Goal: Task Accomplishment & Management: Manage account settings

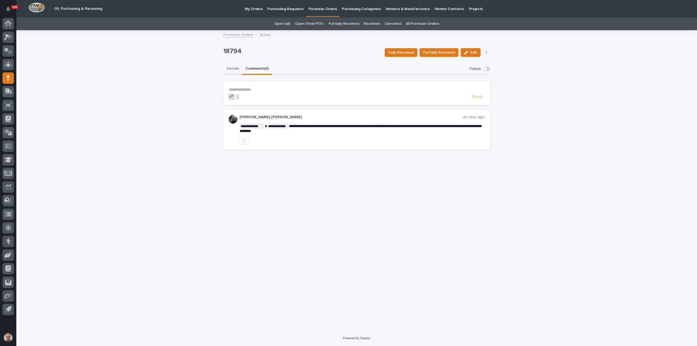
click at [232, 68] on button "Details" at bounding box center [232, 68] width 19 height 11
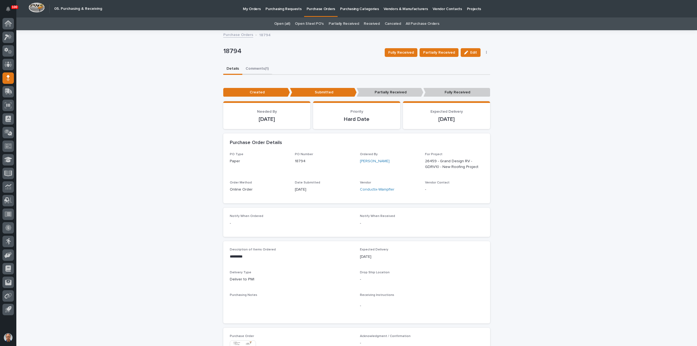
click at [257, 69] on button "Comments (1)" at bounding box center [257, 68] width 30 height 11
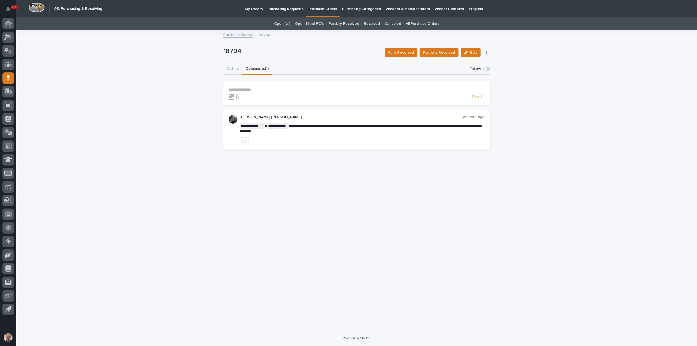
click at [238, 89] on p "**********" at bounding box center [357, 89] width 256 height 5
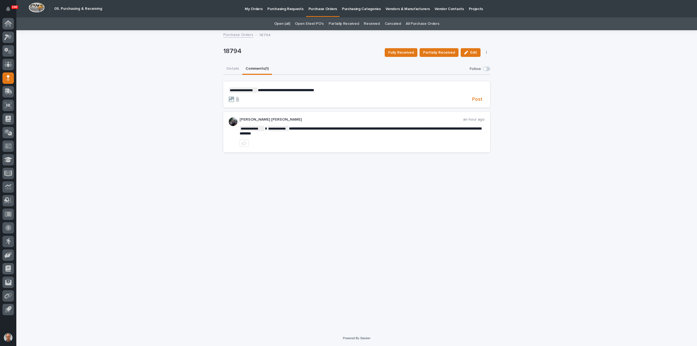
click at [237, 99] on icon at bounding box center [237, 99] width 2 height 5
click at [234, 97] on input "file" at bounding box center [234, 97] width 0 height 0
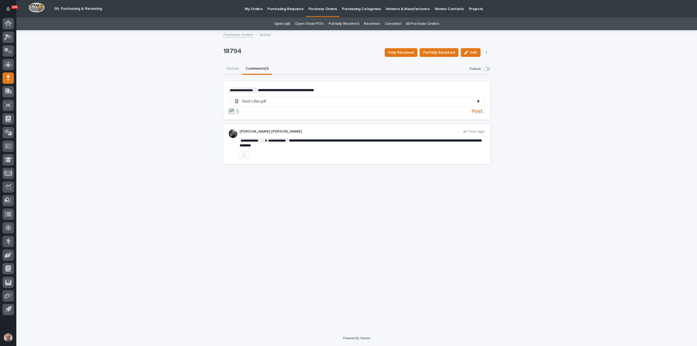
click at [477, 110] on span "Post" at bounding box center [477, 111] width 10 height 5
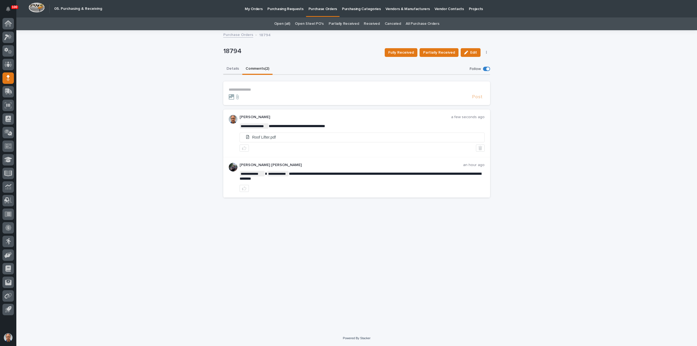
click at [232, 68] on button "Details" at bounding box center [232, 68] width 19 height 11
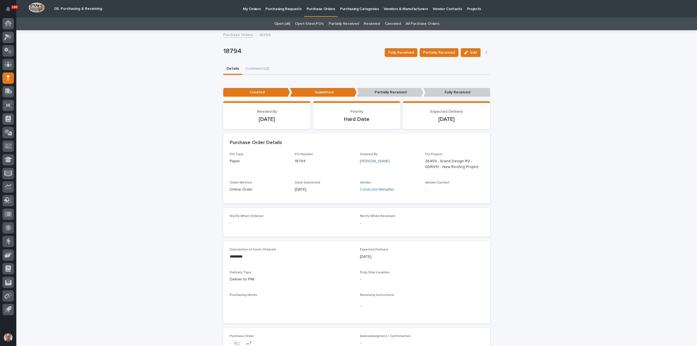
click at [238, 33] on link "Purchase Orders" at bounding box center [238, 34] width 30 height 6
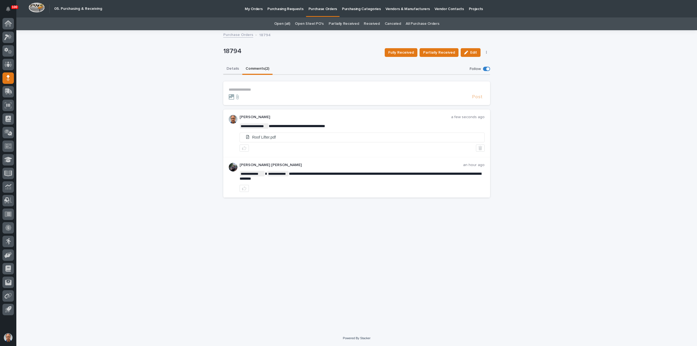
click at [231, 68] on button "Details" at bounding box center [232, 68] width 19 height 11
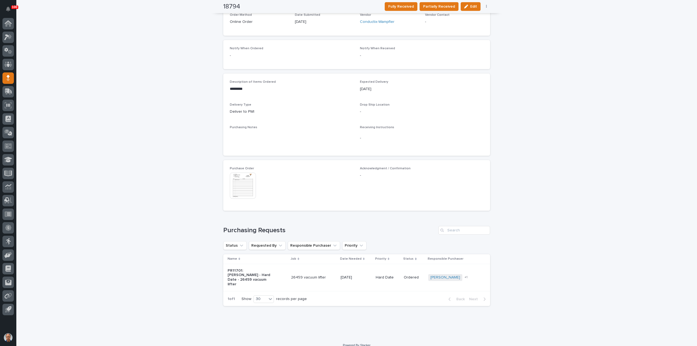
scroll to position [170, 0]
click at [236, 272] on p "PR11701: [PERSON_NAME] - Hard Date - 26459 vacuum lifter" at bounding box center [250, 275] width 45 height 18
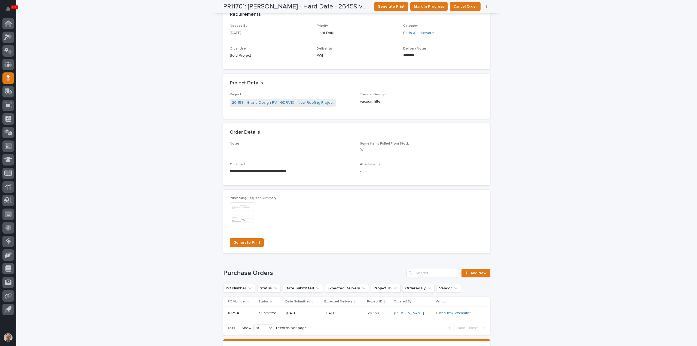
scroll to position [245, 0]
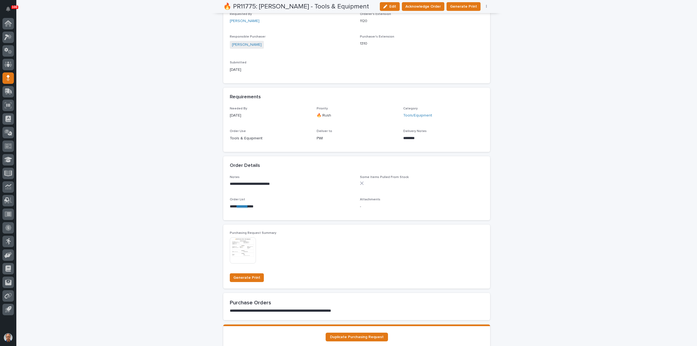
scroll to position [163, 0]
click at [248, 205] on link "********" at bounding box center [242, 206] width 11 height 4
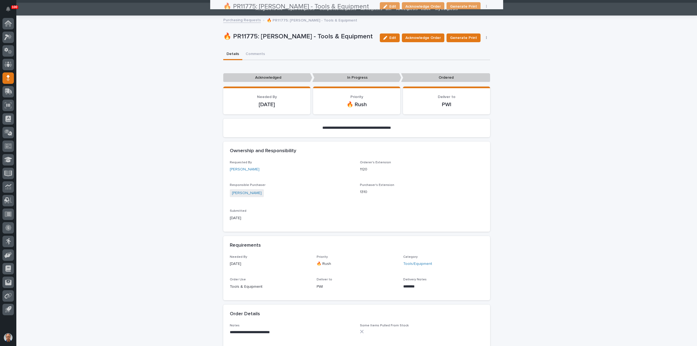
scroll to position [0, 0]
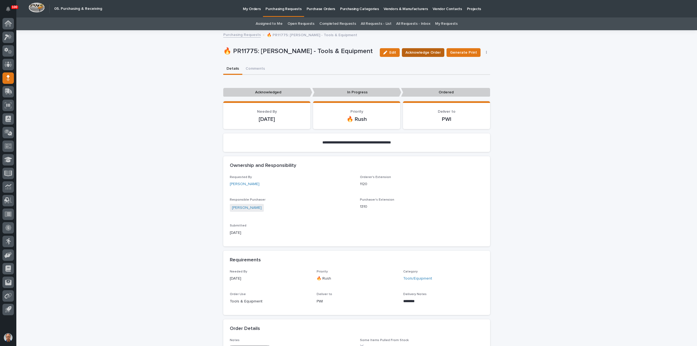
click at [432, 53] on span "Acknowledge Order" at bounding box center [422, 52] width 35 height 5
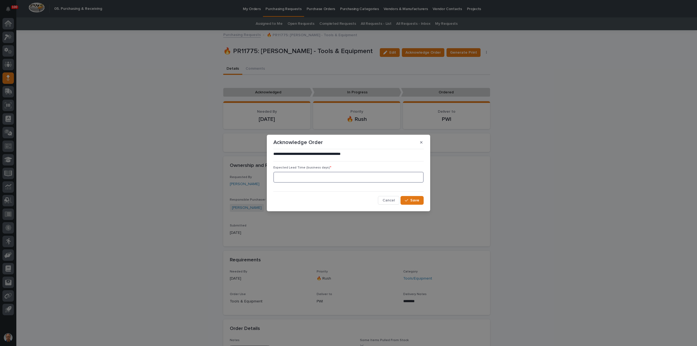
click at [349, 176] on input at bounding box center [348, 177] width 150 height 11
type input "0"
click at [410, 199] on div "button" at bounding box center [407, 200] width 5 height 4
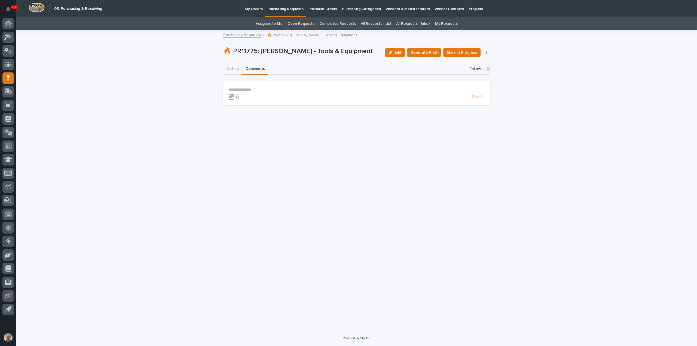
click at [254, 68] on button "Comments" at bounding box center [255, 68] width 26 height 11
click at [240, 89] on p "**********" at bounding box center [357, 89] width 256 height 5
click at [478, 98] on span "Post" at bounding box center [477, 99] width 10 height 5
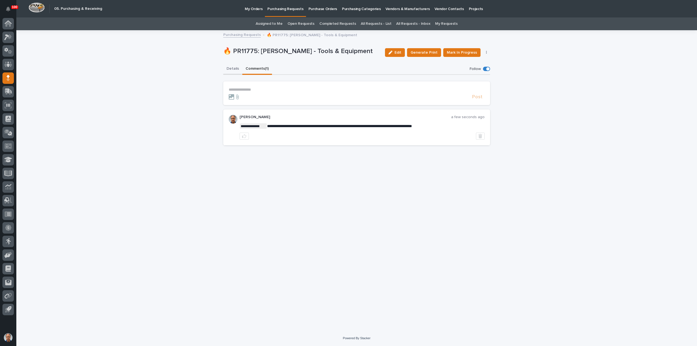
click at [234, 68] on button "Details" at bounding box center [232, 68] width 19 height 11
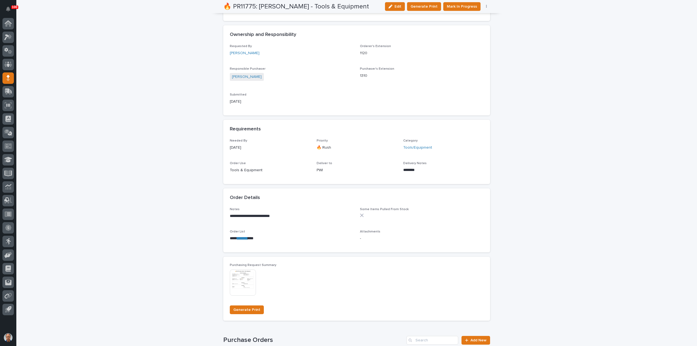
scroll to position [245, 0]
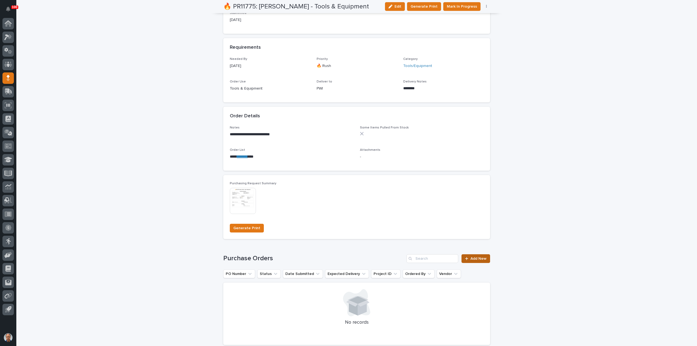
click at [475, 258] on span "Add New" at bounding box center [478, 259] width 16 height 4
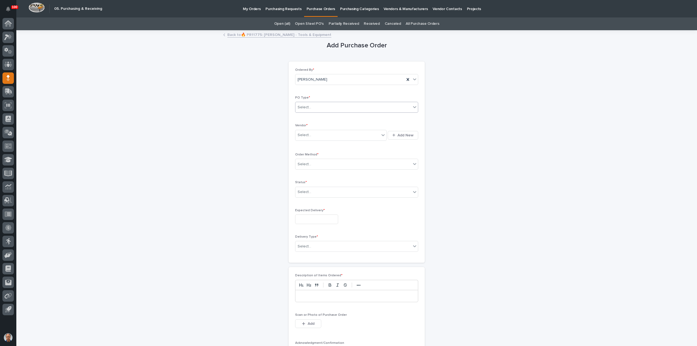
click at [331, 104] on div "Select..." at bounding box center [353, 107] width 116 height 9
click at [309, 126] on div "Paper" at bounding box center [354, 127] width 123 height 10
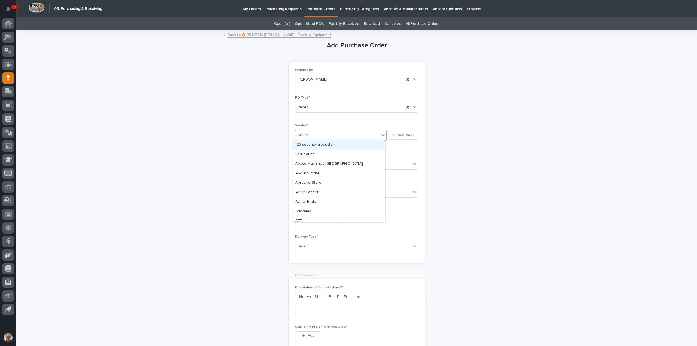
click at [311, 134] on div "Select..." at bounding box center [337, 135] width 84 height 9
type input "***"
click at [314, 143] on div "MSC Industrial Direct Co Inc" at bounding box center [338, 145] width 91 height 10
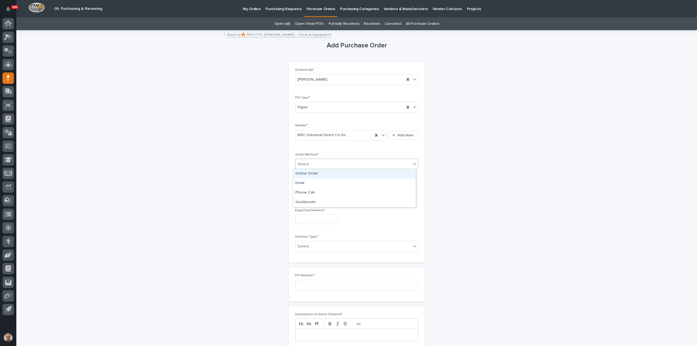
click at [315, 166] on div "Select..." at bounding box center [353, 164] width 116 height 9
click at [310, 174] on div "Online Order" at bounding box center [354, 174] width 123 height 10
click at [315, 191] on div "Select..." at bounding box center [353, 192] width 116 height 9
click at [302, 211] on div "Submitted" at bounding box center [354, 211] width 123 height 10
click at [306, 217] on input "text" at bounding box center [316, 220] width 43 height 10
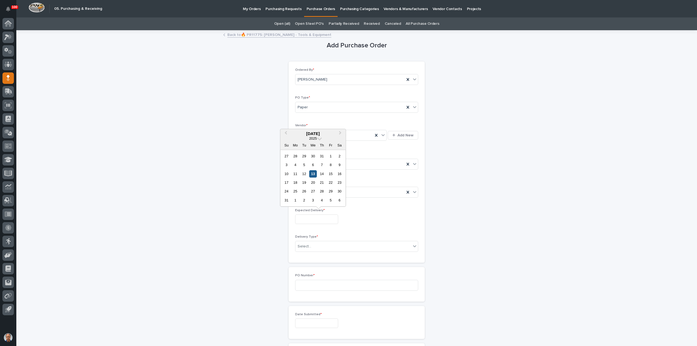
click at [313, 172] on div "13" at bounding box center [312, 173] width 7 height 7
type input "**********"
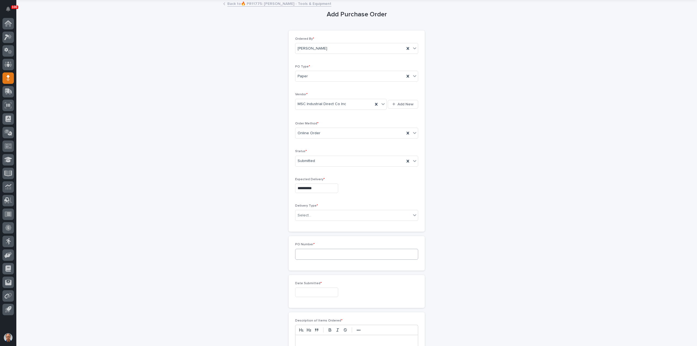
scroll to position [54, 0]
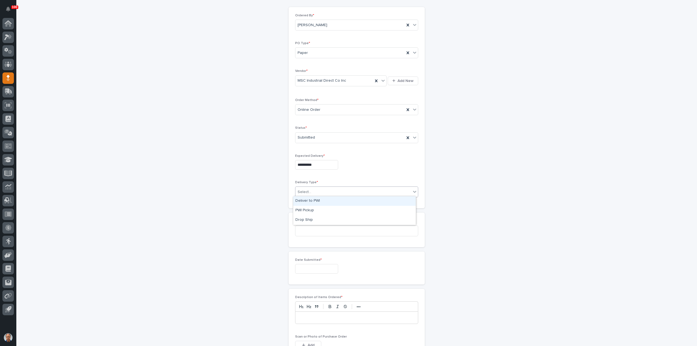
click at [320, 188] on div "Select..." at bounding box center [353, 192] width 116 height 9
drag, startPoint x: 310, startPoint y: 205, endPoint x: 307, endPoint y: 209, distance: 5.3
click at [307, 209] on div "PWI Pickup" at bounding box center [354, 211] width 123 height 10
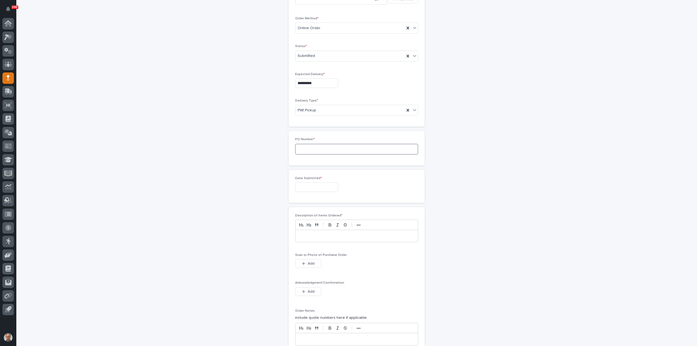
click at [319, 151] on input at bounding box center [356, 149] width 123 height 11
type input "18820"
click at [302, 184] on input "text" at bounding box center [316, 187] width 43 height 10
click at [311, 142] on div "13" at bounding box center [312, 141] width 7 height 7
type input "**********"
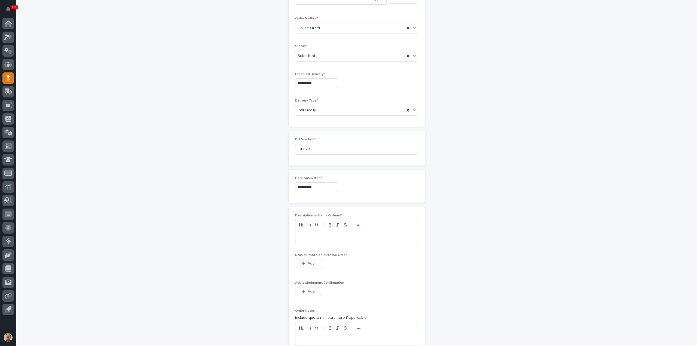
click at [322, 233] on p at bounding box center [356, 235] width 114 height 5
click at [311, 259] on button "Add" at bounding box center [308, 263] width 26 height 9
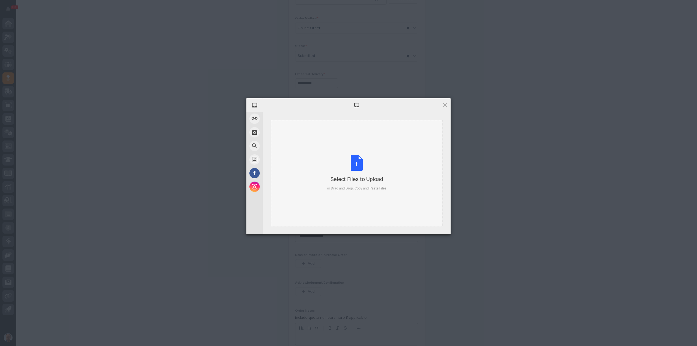
click at [358, 166] on div "Select Files to Upload or Drag and Drop, Copy and Paste Files" at bounding box center [357, 173] width 60 height 36
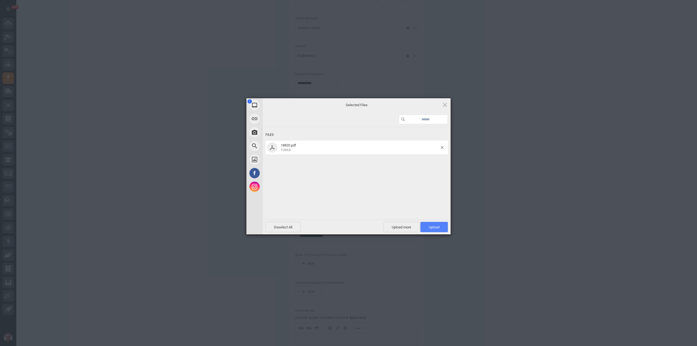
click at [440, 225] on span "Upload 1" at bounding box center [433, 227] width 27 height 10
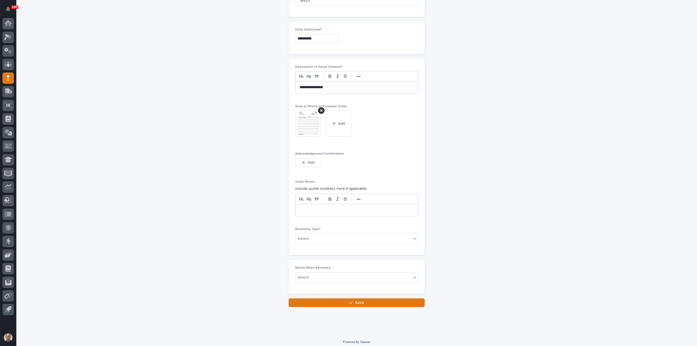
scroll to position [286, 0]
click at [321, 234] on div "Select..." at bounding box center [353, 237] width 116 height 9
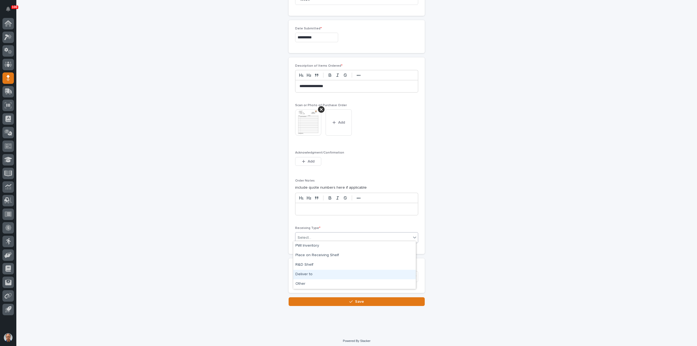
click at [320, 275] on div "Deliver to" at bounding box center [354, 275] width 123 height 10
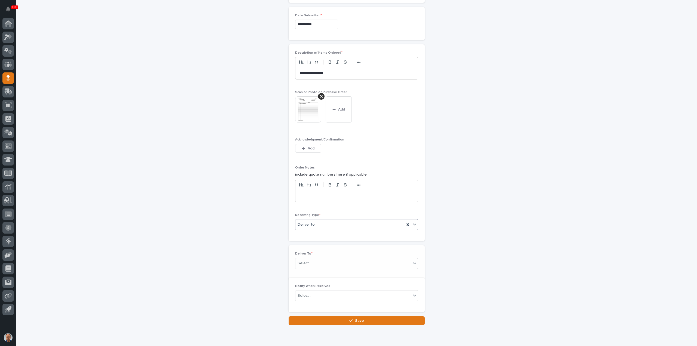
scroll to position [305, 0]
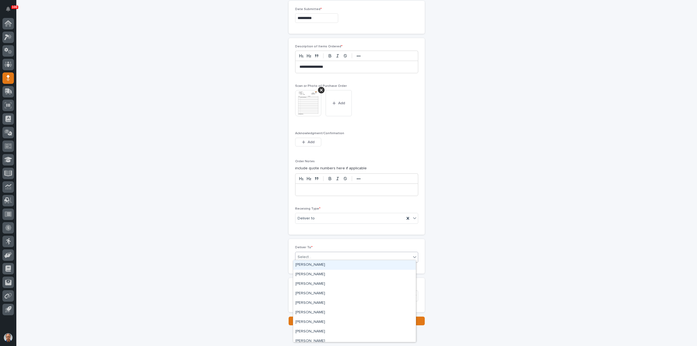
click at [315, 255] on div "Select..." at bounding box center [353, 257] width 116 height 9
type input "****"
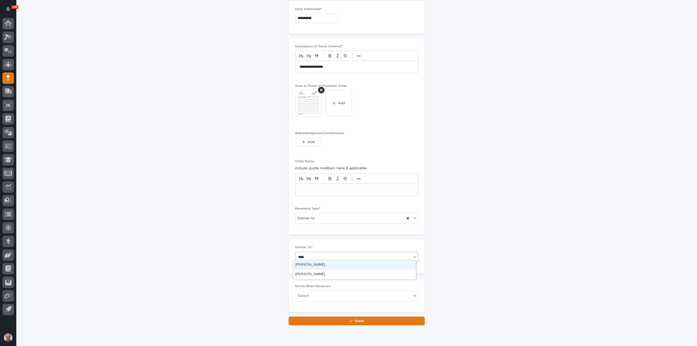
click at [307, 264] on div "[PERSON_NAME]" at bounding box center [354, 265] width 123 height 10
click at [363, 317] on button "Save" at bounding box center [357, 321] width 136 height 9
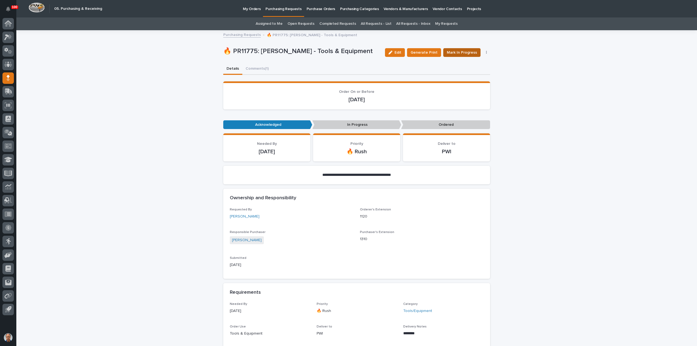
click at [464, 51] on span "Mark In Progress" at bounding box center [462, 52] width 30 height 5
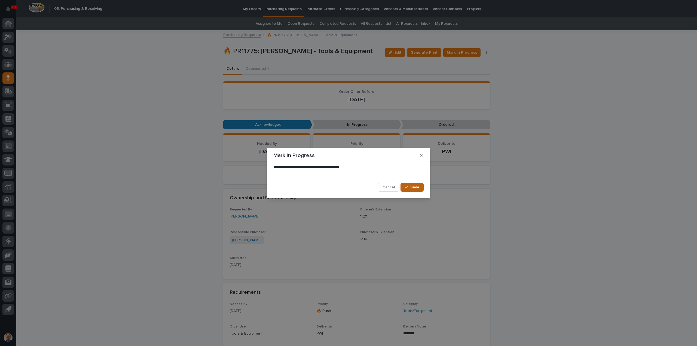
click at [413, 187] on span "Save" at bounding box center [414, 187] width 9 height 4
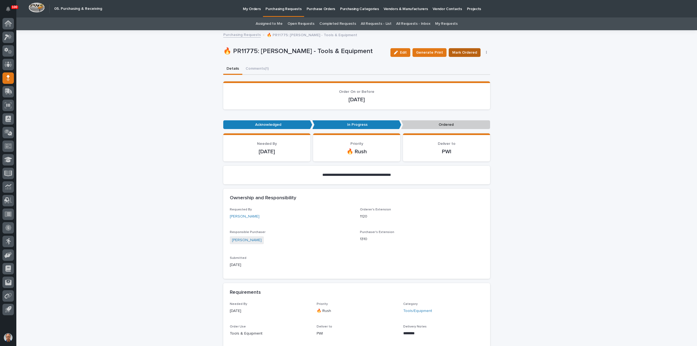
click at [467, 52] on span "Mark Ordered" at bounding box center [464, 52] width 25 height 5
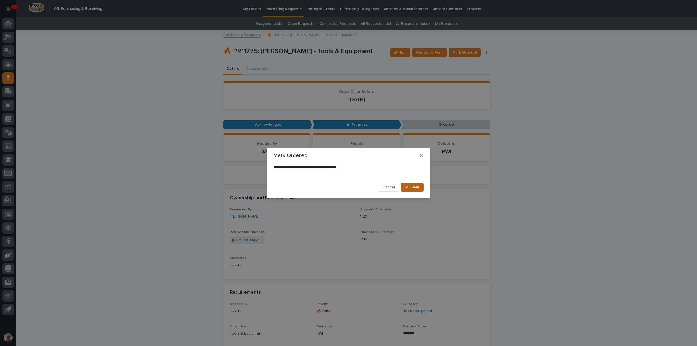
click at [418, 186] on span "Save" at bounding box center [414, 187] width 9 height 4
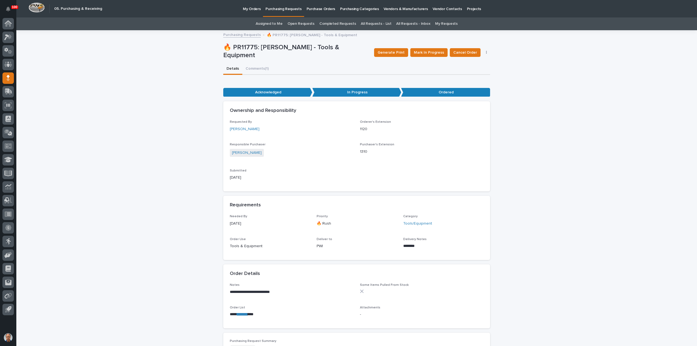
click at [279, 8] on p "Purchasing Requests" at bounding box center [283, 5] width 36 height 11
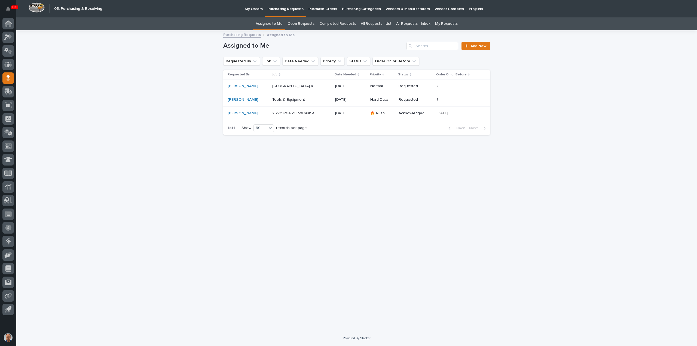
click at [296, 85] on p "[GEOGRAPHIC_DATA] & Platform" at bounding box center [295, 86] width 47 height 6
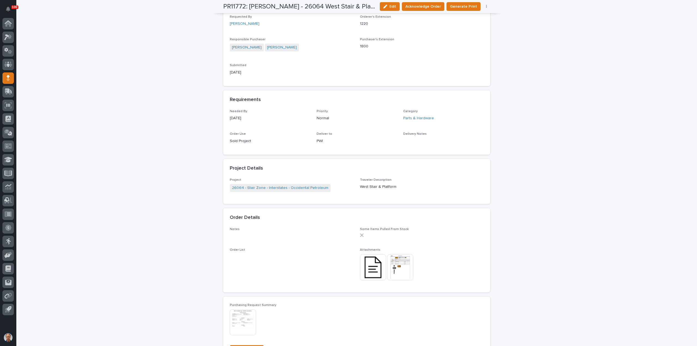
scroll to position [191, 0]
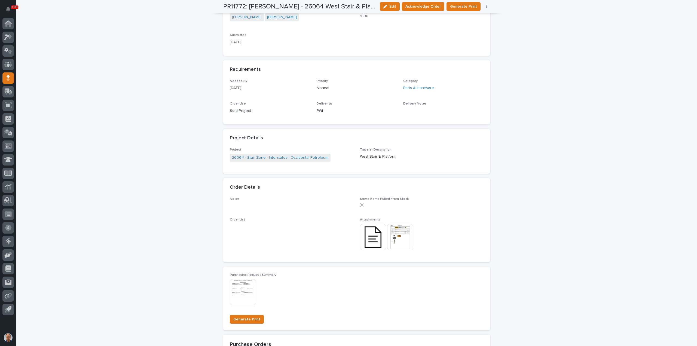
click at [400, 234] on img at bounding box center [400, 237] width 26 height 26
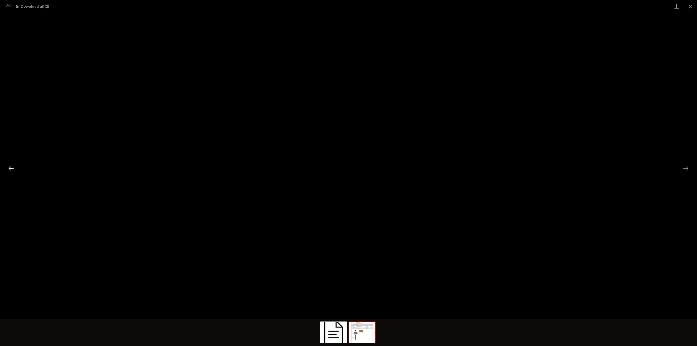
click at [11, 166] on button "Previous slide" at bounding box center [10, 168] width 11 height 11
click at [346, 172] on span "Download File" at bounding box center [350, 171] width 25 height 4
click at [690, 5] on button "Close gallery" at bounding box center [690, 6] width 14 height 13
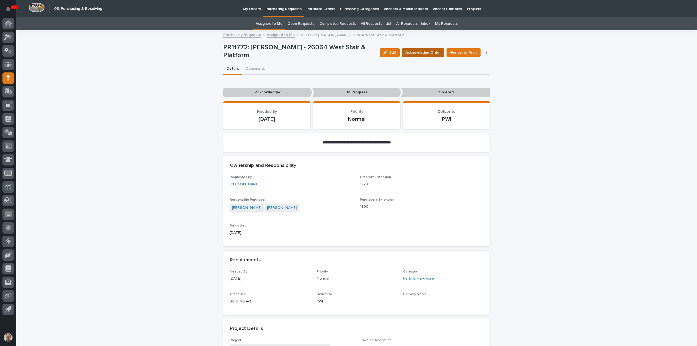
click at [419, 53] on span "Acknowledge Order" at bounding box center [422, 52] width 35 height 5
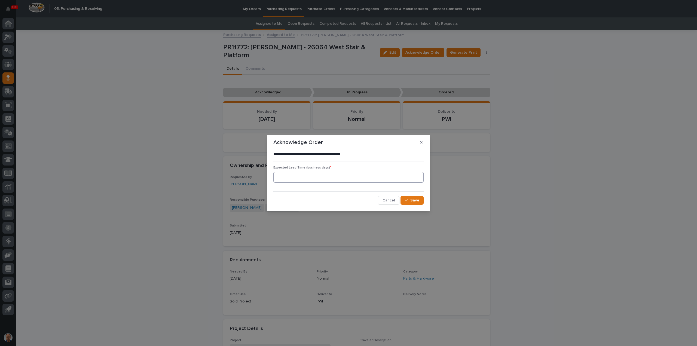
click at [298, 179] on input at bounding box center [348, 177] width 150 height 11
type input "0"
click at [416, 201] on span "Save" at bounding box center [414, 200] width 9 height 4
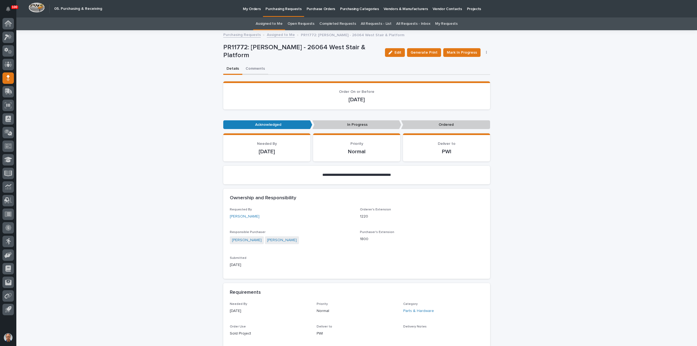
click at [249, 69] on button "Comments" at bounding box center [255, 68] width 26 height 11
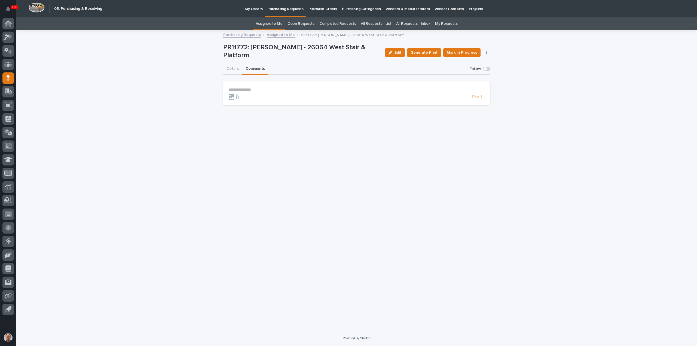
click at [236, 86] on section "**********" at bounding box center [356, 93] width 267 height 24
click at [235, 90] on p "**********" at bounding box center [357, 89] width 256 height 5
click at [474, 98] on span "Post" at bounding box center [477, 99] width 10 height 5
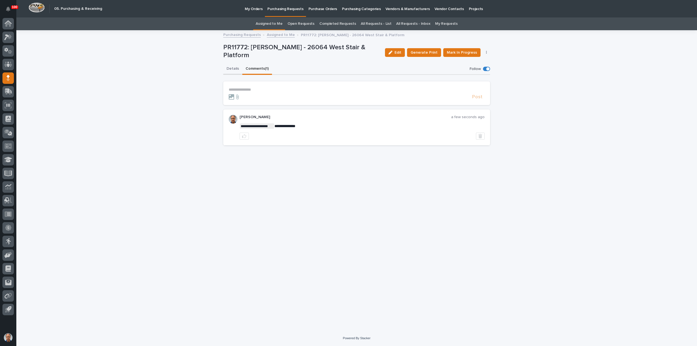
click at [231, 68] on button "Details" at bounding box center [232, 68] width 19 height 11
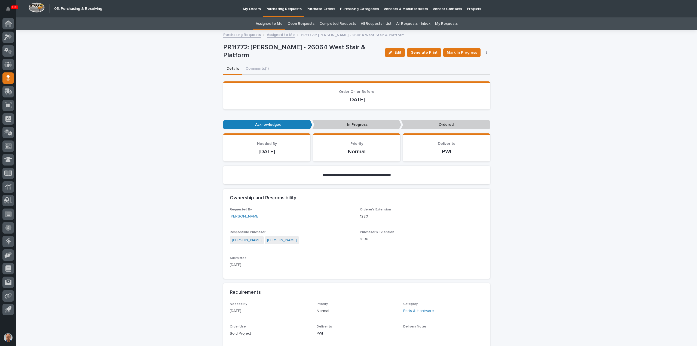
click at [273, 34] on link "Assigned to Me" at bounding box center [281, 34] width 28 height 6
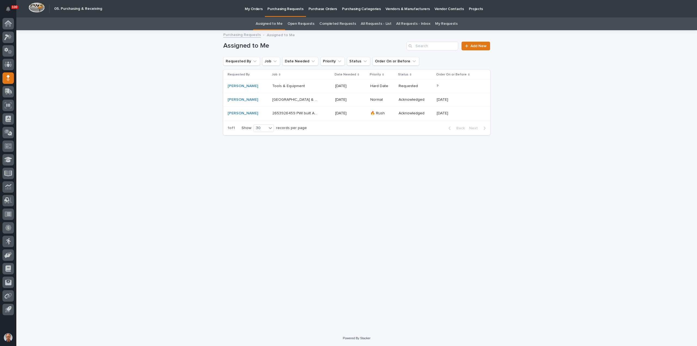
click at [290, 86] on p "Tools & Equipment" at bounding box center [289, 86] width 34 height 6
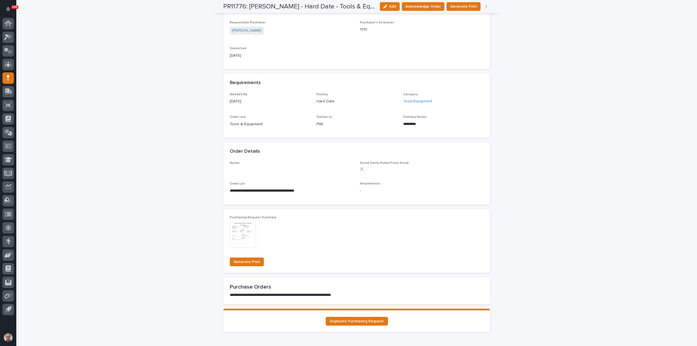
scroll to position [191, 0]
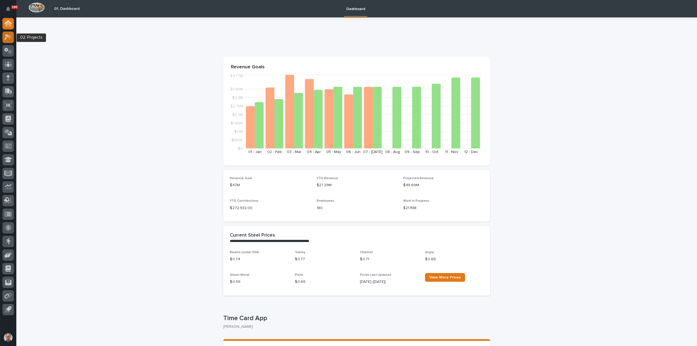
click at [8, 38] on icon at bounding box center [9, 36] width 5 height 5
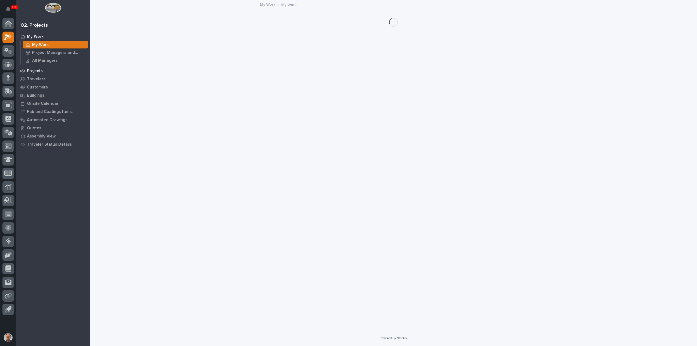
click at [38, 71] on p "Projects" at bounding box center [35, 71] width 16 height 5
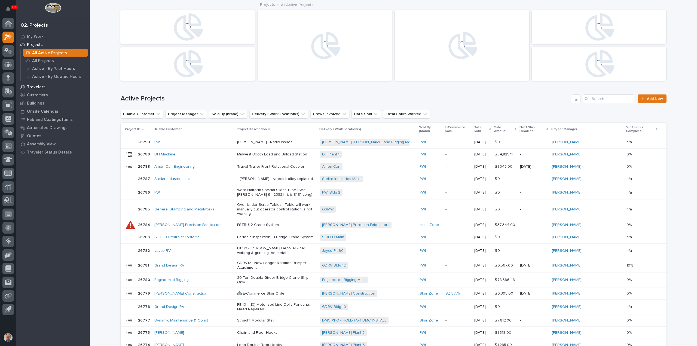
click at [30, 84] on div "Travelers" at bounding box center [53, 87] width 71 height 8
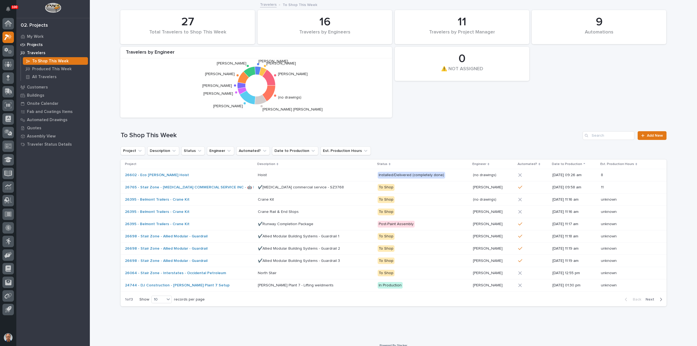
click at [34, 43] on p "Projects" at bounding box center [35, 44] width 16 height 5
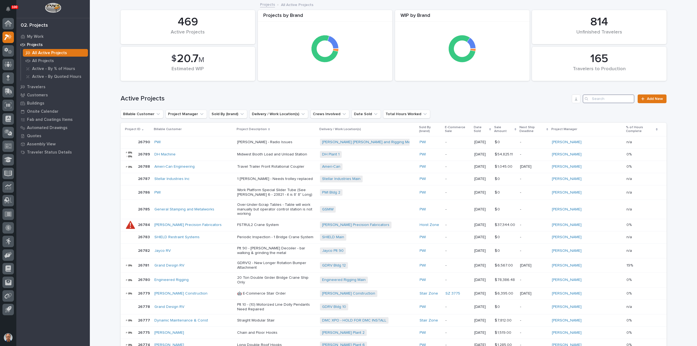
click at [615, 100] on input "Search" at bounding box center [609, 98] width 52 height 9
type input "26636"
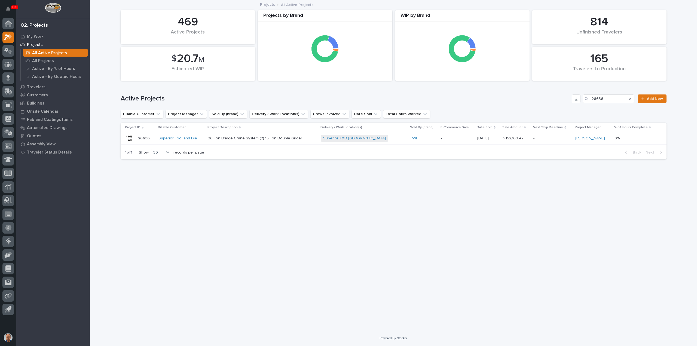
click at [248, 138] on p "30 Ton Bridge Crane System (2) 15 Ton Double Girder" at bounding box center [255, 138] width 95 height 5
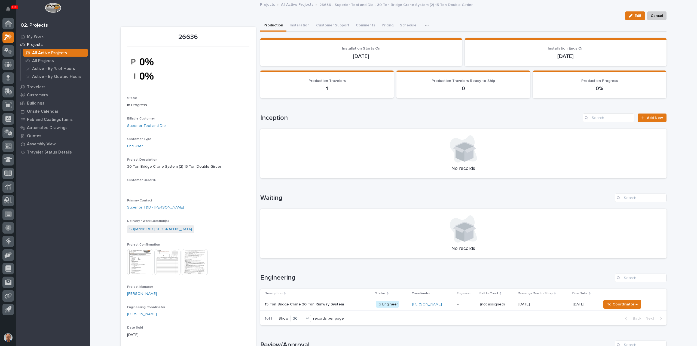
click at [134, 261] on img at bounding box center [140, 262] width 26 height 26
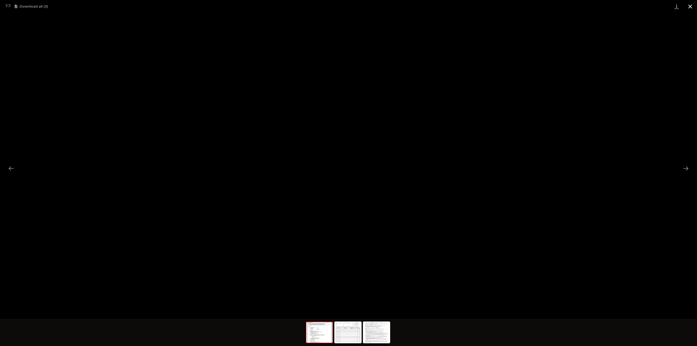
click at [691, 6] on button "Close gallery" at bounding box center [690, 6] width 14 height 13
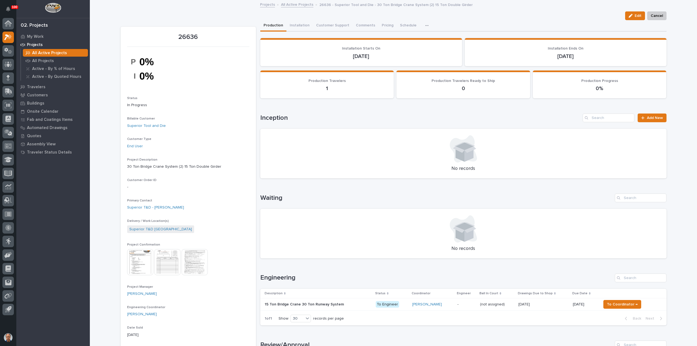
click at [189, 258] on img at bounding box center [195, 262] width 26 height 26
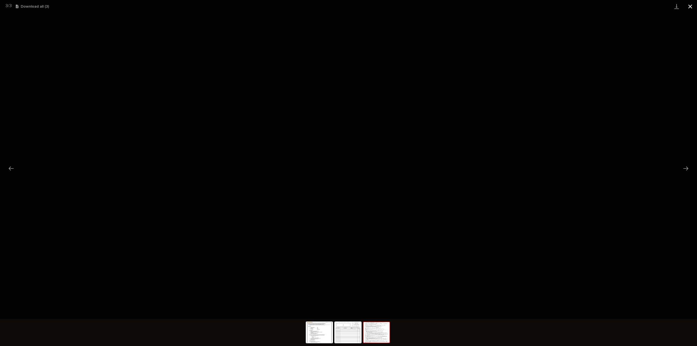
click at [690, 4] on button "Close gallery" at bounding box center [690, 6] width 14 height 13
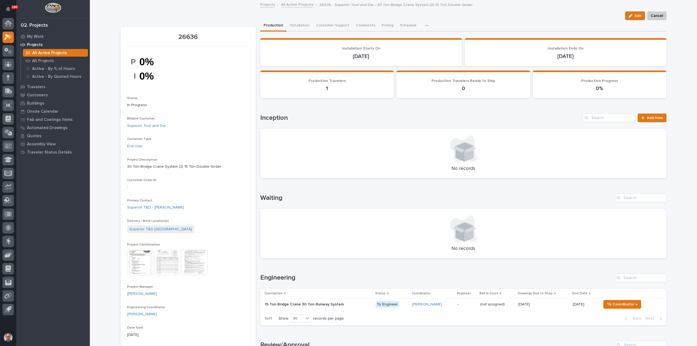
click at [139, 256] on img at bounding box center [140, 262] width 26 height 26
